Goal: Task Accomplishment & Management: Use online tool/utility

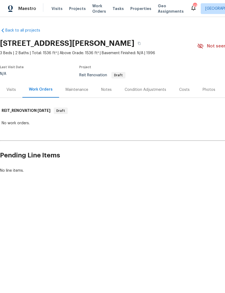
click at [93, 10] on span "Work Orders" at bounding box center [99, 8] width 14 height 11
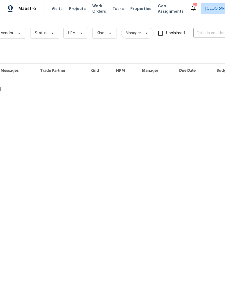
scroll to position [0, 46]
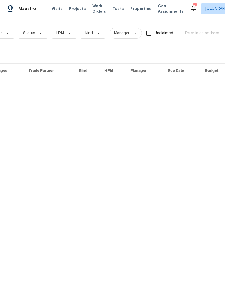
click at [208, 35] on input "text" at bounding box center [208, 33] width 54 height 8
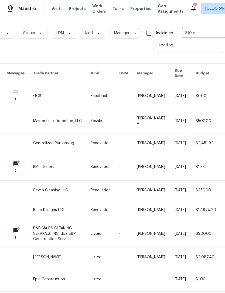
type input "810 pa"
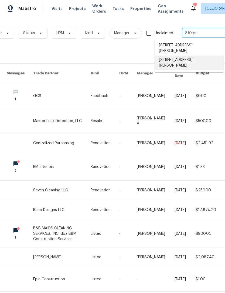
click at [196, 55] on li "[STREET_ADDRESS][PERSON_NAME]" at bounding box center [188, 62] width 69 height 15
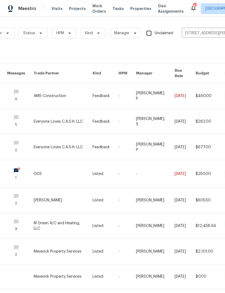
click at [48, 94] on link at bounding box center [63, 95] width 59 height 25
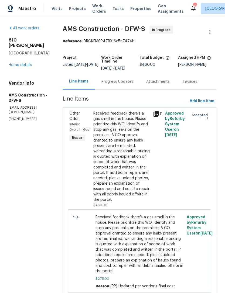
click at [25, 65] on div "All work orders [STREET_ADDRESS][PERSON_NAME] Home details Vendor Info AMS Cons…" at bounding box center [29, 74] width 41 height 96
click at [23, 63] on link "Home details" at bounding box center [20, 65] width 23 height 4
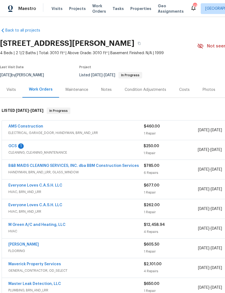
click at [209, 89] on div "Photos" at bounding box center [208, 89] width 13 height 5
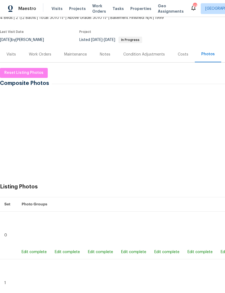
scroll to position [35, 0]
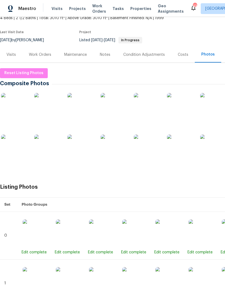
click at [18, 110] on img at bounding box center [14, 106] width 27 height 27
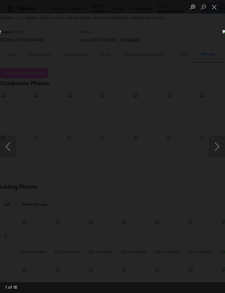
click at [146, 248] on div "Lightbox" at bounding box center [112, 146] width 225 height 293
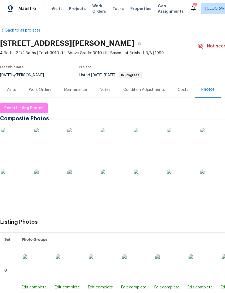
scroll to position [0, 0]
click at [134, 46] on button "button" at bounding box center [139, 44] width 10 height 10
click at [15, 92] on div "Visits" at bounding box center [10, 89] width 9 height 5
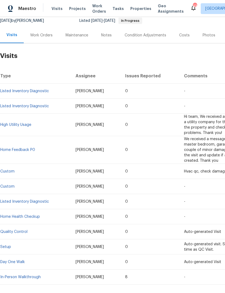
scroll to position [55, 0]
click at [23, 262] on link "Day One Walk" at bounding box center [12, 262] width 25 height 4
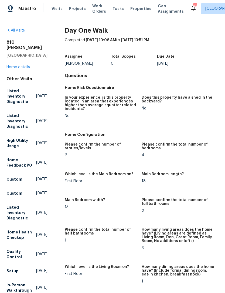
click at [28, 65] on link "Home details" at bounding box center [17, 67] width 23 height 4
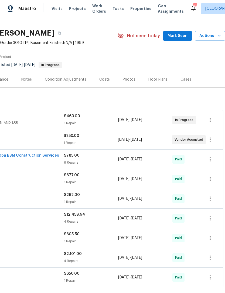
scroll to position [11, 80]
click at [218, 36] on icon "button" at bounding box center [218, 36] width 3 height 2
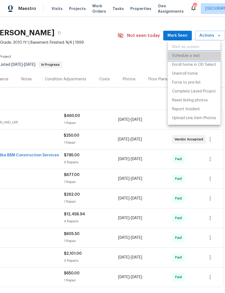
click at [191, 54] on p "Schedule a visit" at bounding box center [186, 56] width 28 height 6
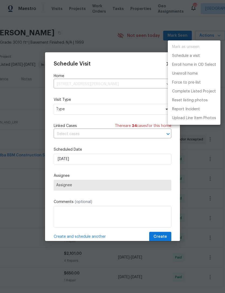
click at [100, 84] on div at bounding box center [112, 146] width 225 height 293
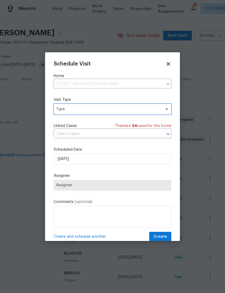
click at [95, 109] on span "Type" at bounding box center [108, 108] width 105 height 5
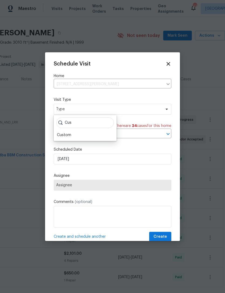
type input "Cus"
click at [75, 135] on div "Custom" at bounding box center [85, 135] width 60 height 8
click at [69, 131] on div "Custom" at bounding box center [85, 135] width 60 height 8
click at [71, 136] on div "Custom" at bounding box center [64, 134] width 14 height 5
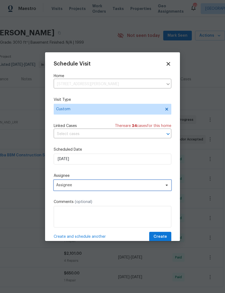
click at [118, 187] on span "Assignee" at bounding box center [109, 185] width 106 height 4
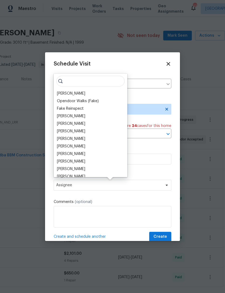
click at [70, 93] on div "[PERSON_NAME]" at bounding box center [71, 93] width 28 height 5
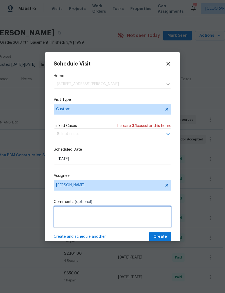
click at [121, 220] on textarea at bounding box center [112, 217] width 117 height 22
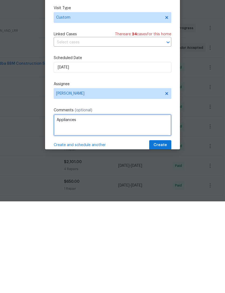
type textarea "Appliances"
click at [167, 232] on button "Create" at bounding box center [160, 237] width 22 height 10
